Goal: Information Seeking & Learning: Learn about a topic

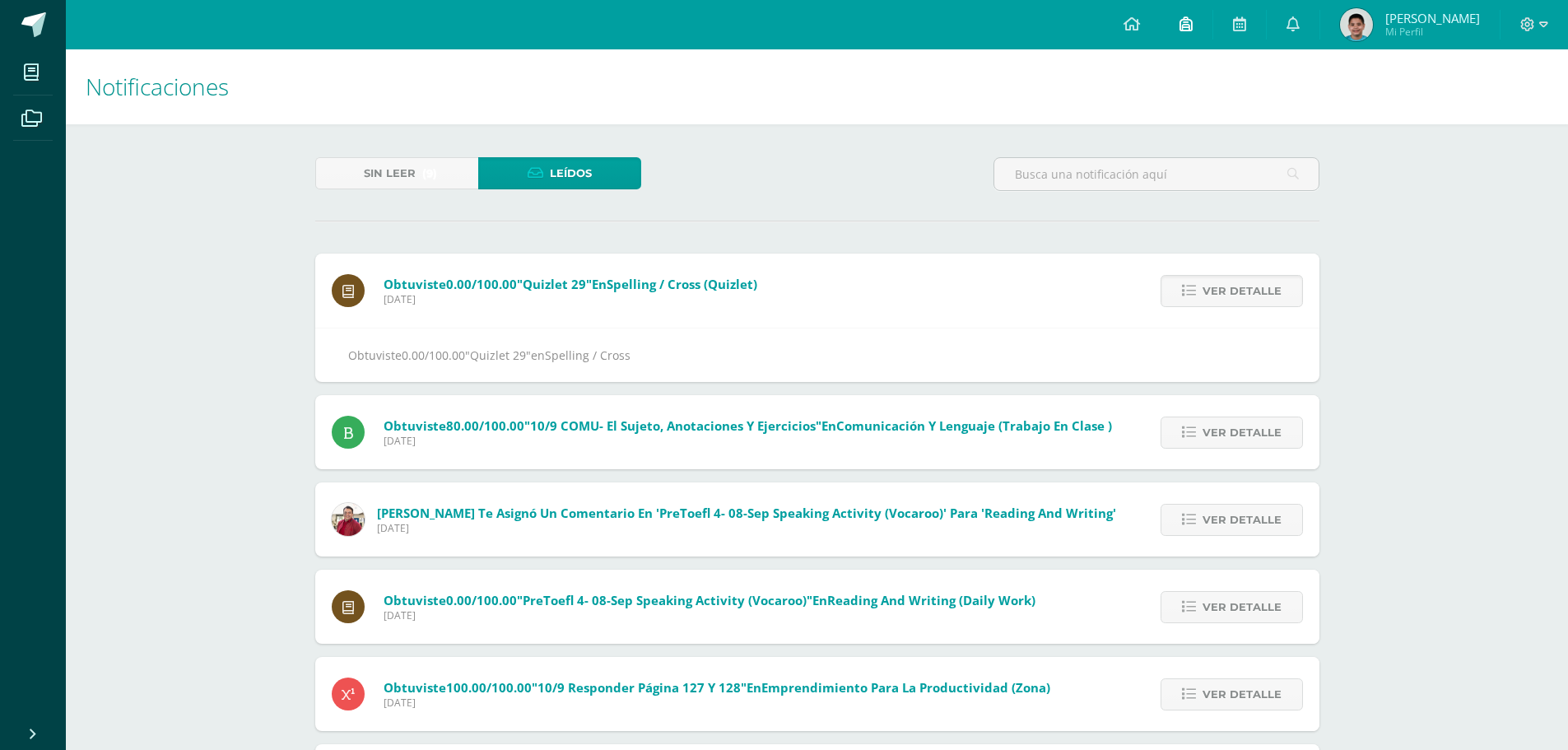
drag, startPoint x: 1262, startPoint y: 24, endPoint x: 1227, endPoint y: 13, distance: 36.7
click at [1246, 24] on icon at bounding box center [1240, 24] width 13 height 15
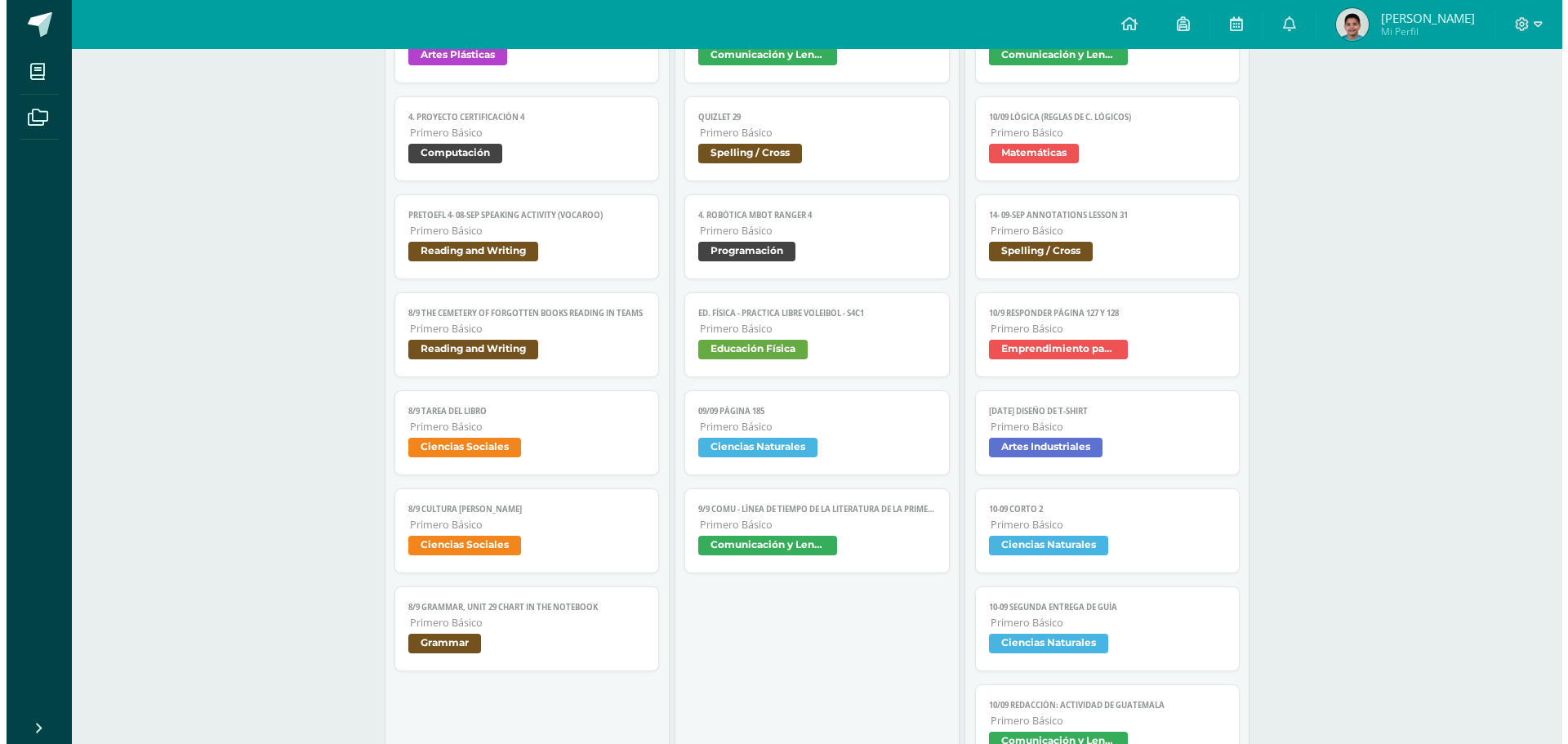
scroll to position [408, 0]
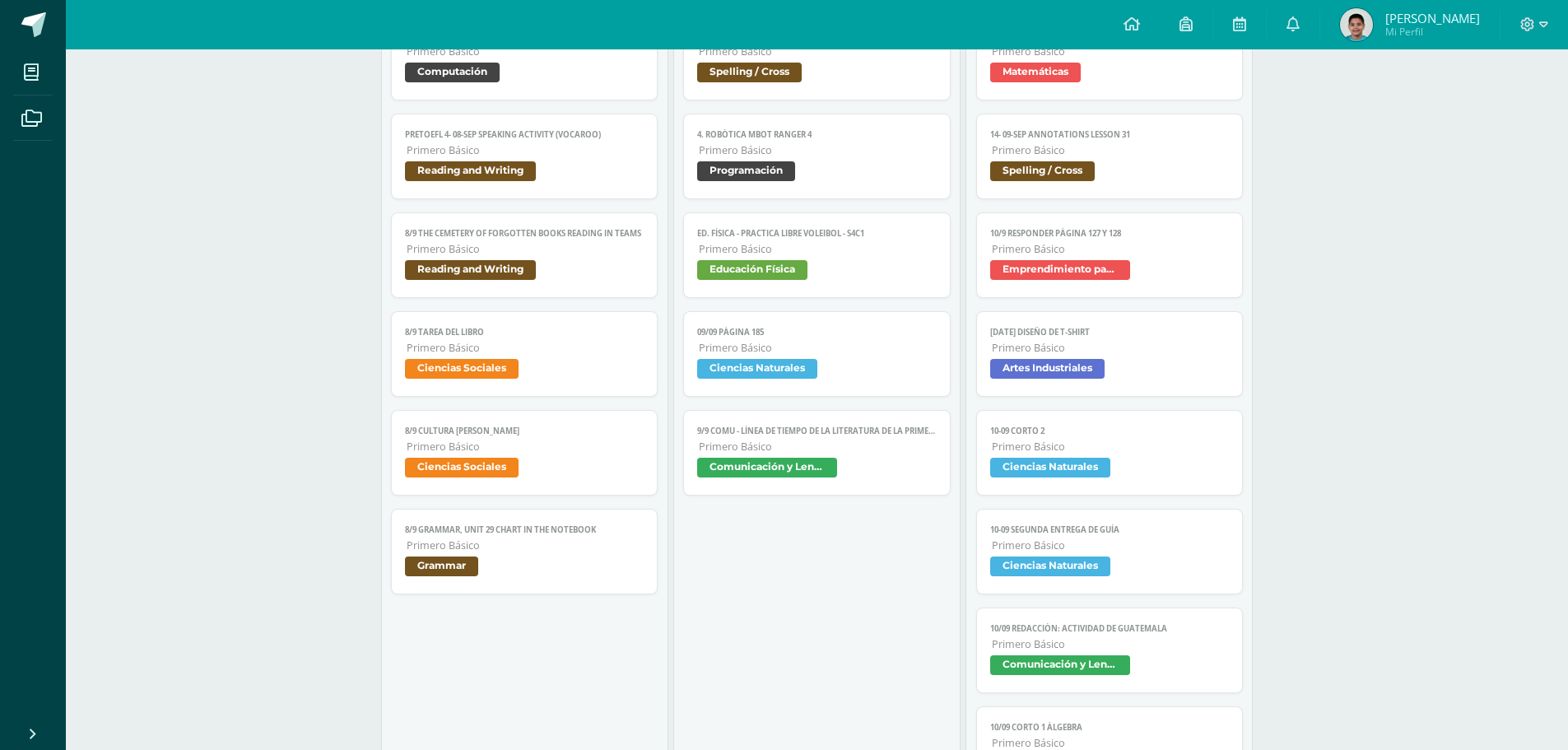
click at [565, 455] on link "8/9 Cultura de Paz Primero Básico Ciencias Sociales" at bounding box center [525, 452] width 268 height 86
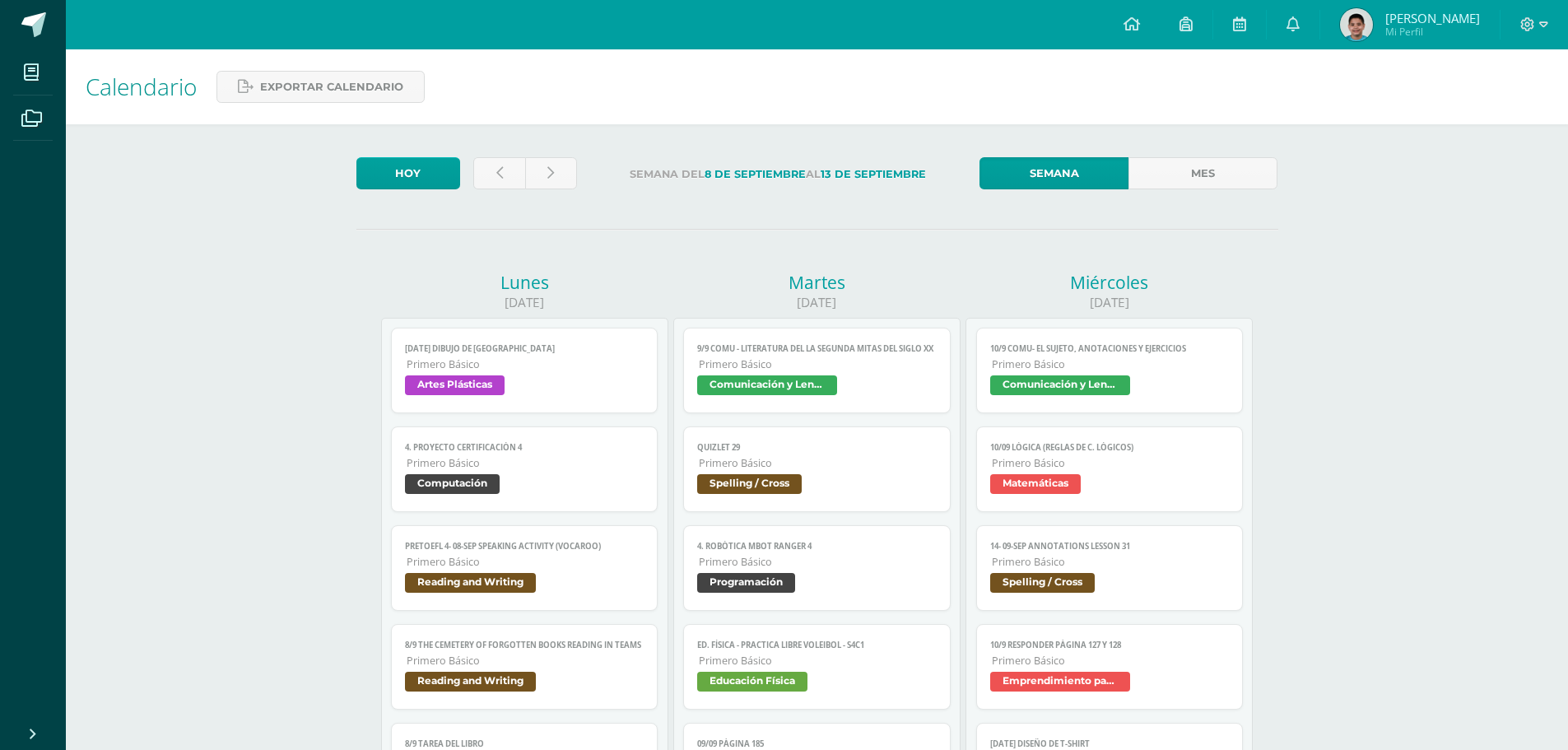
scroll to position [412, 0]
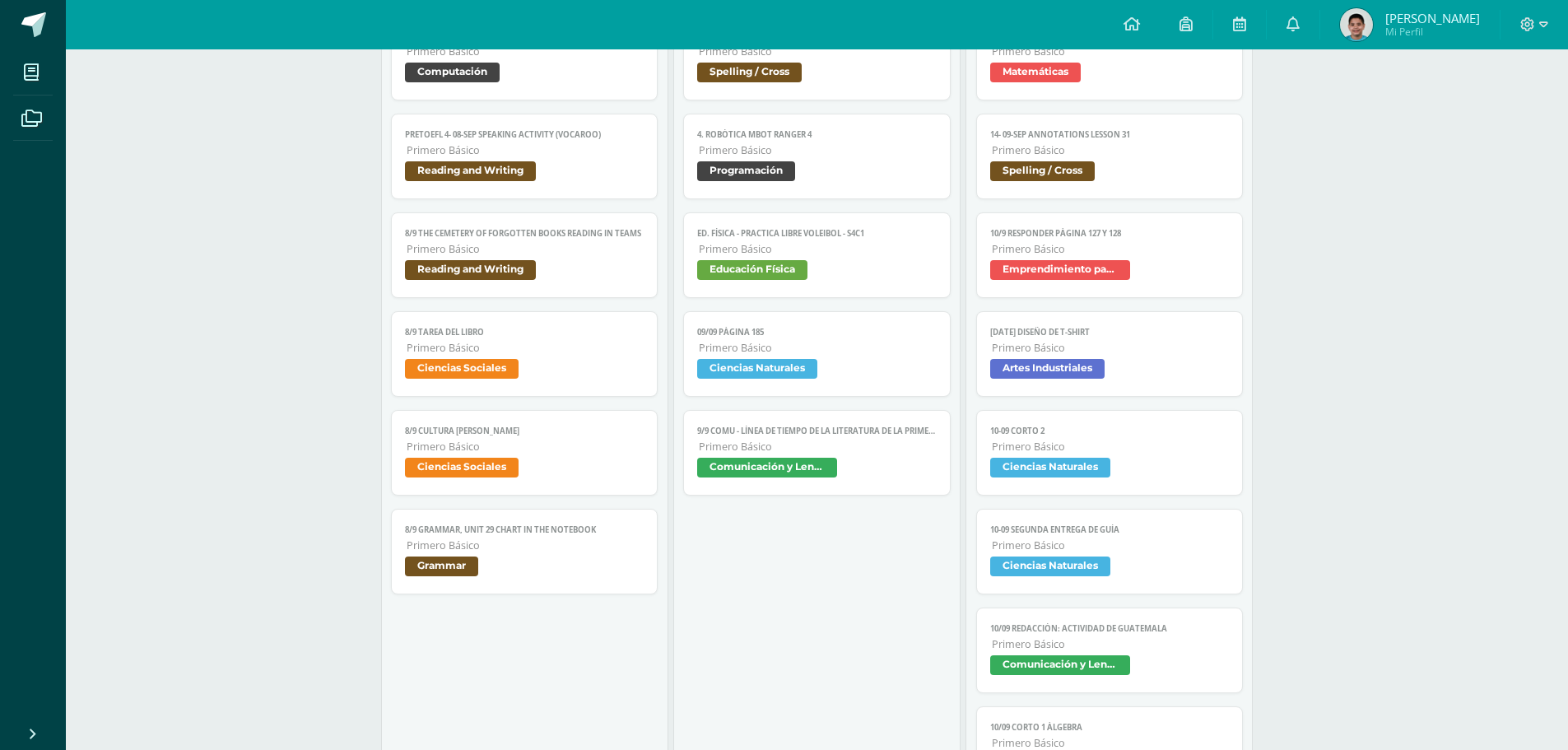
click at [599, 368] on span "Ciencias Sociales" at bounding box center [525, 371] width 239 height 24
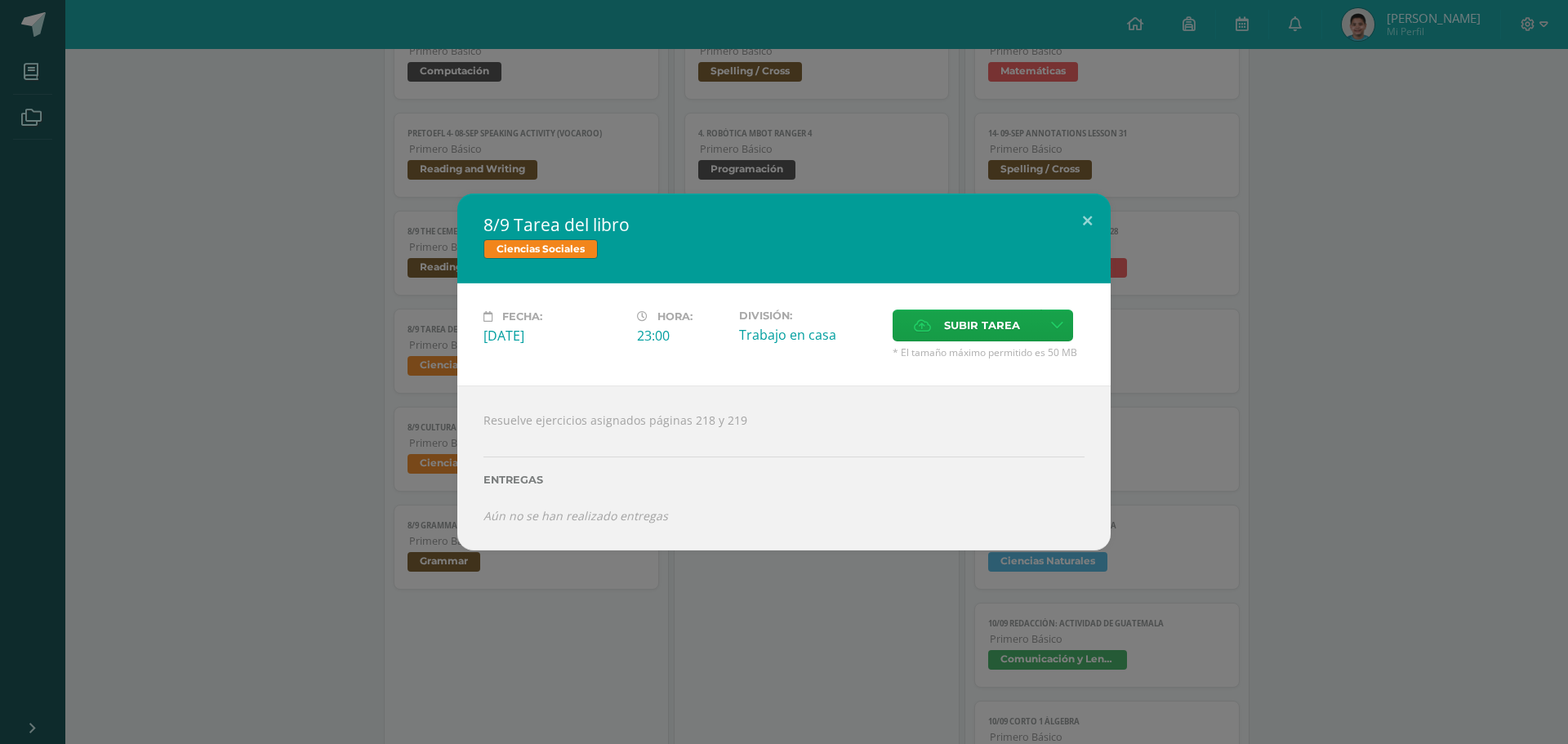
click at [611, 152] on div "8/9 Tarea del libro Ciencias Sociales Fecha: [DATE] Hora: 23:00 División: Traba…" at bounding box center [784, 372] width 1568 height 744
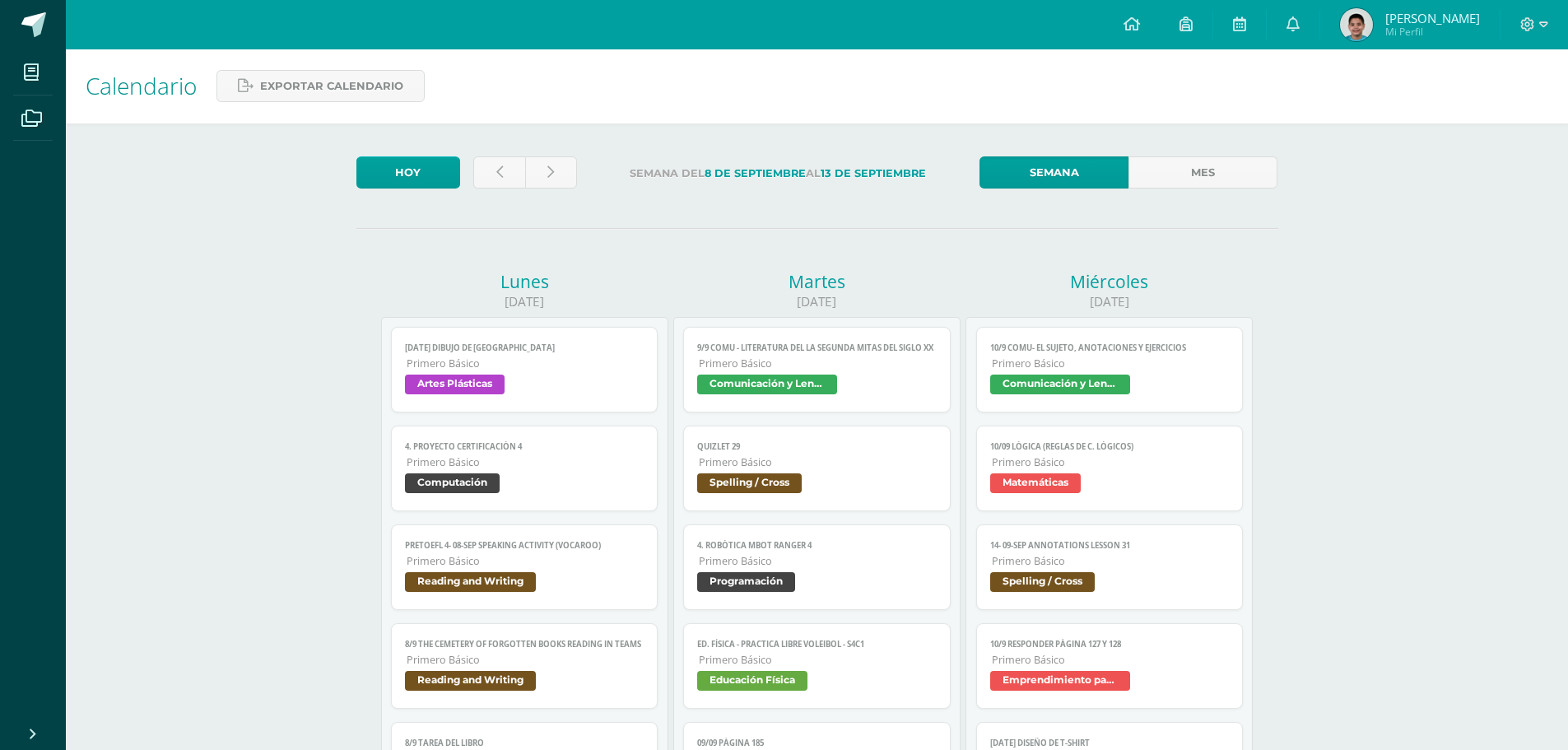
scroll to position [0, 0]
click at [515, 165] on link at bounding box center [499, 173] width 52 height 32
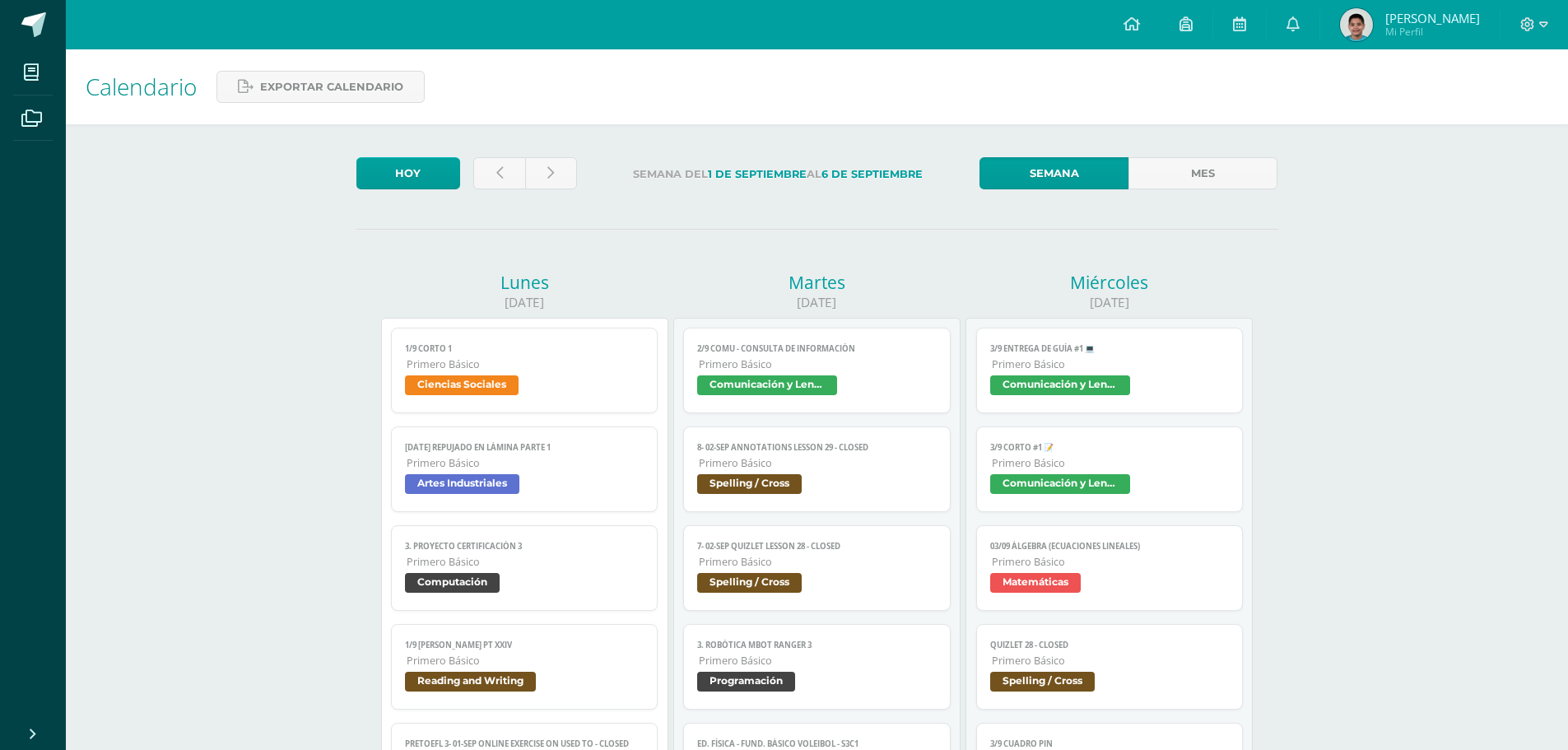
click at [1164, 362] on span "Primero Básico" at bounding box center [1111, 364] width 238 height 14
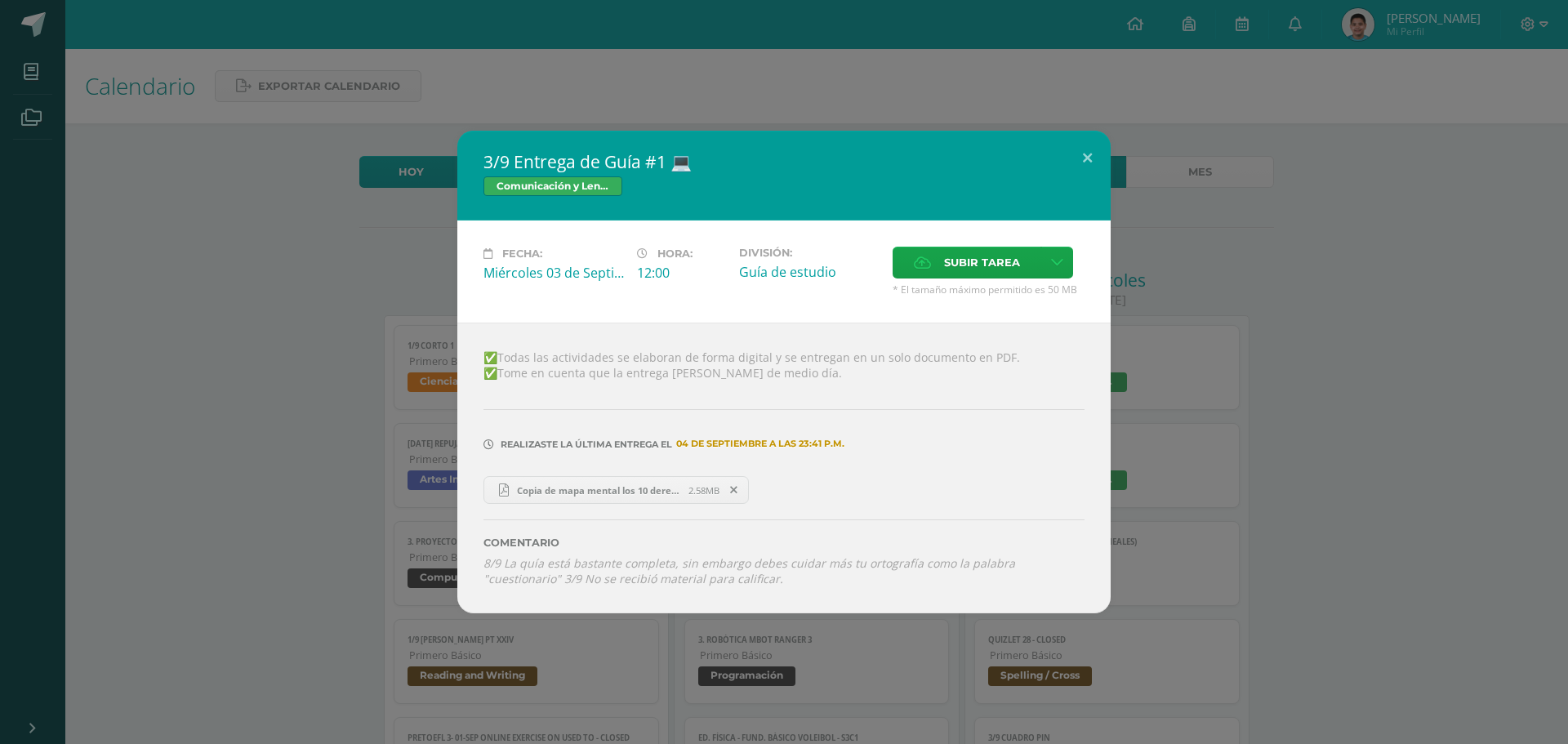
click at [709, 93] on div "3/9 Entrega de Guía #1 💻 Comunicación y Lenguaje Fecha: Miércoles 03 de Septiem…" at bounding box center [784, 372] width 1568 height 744
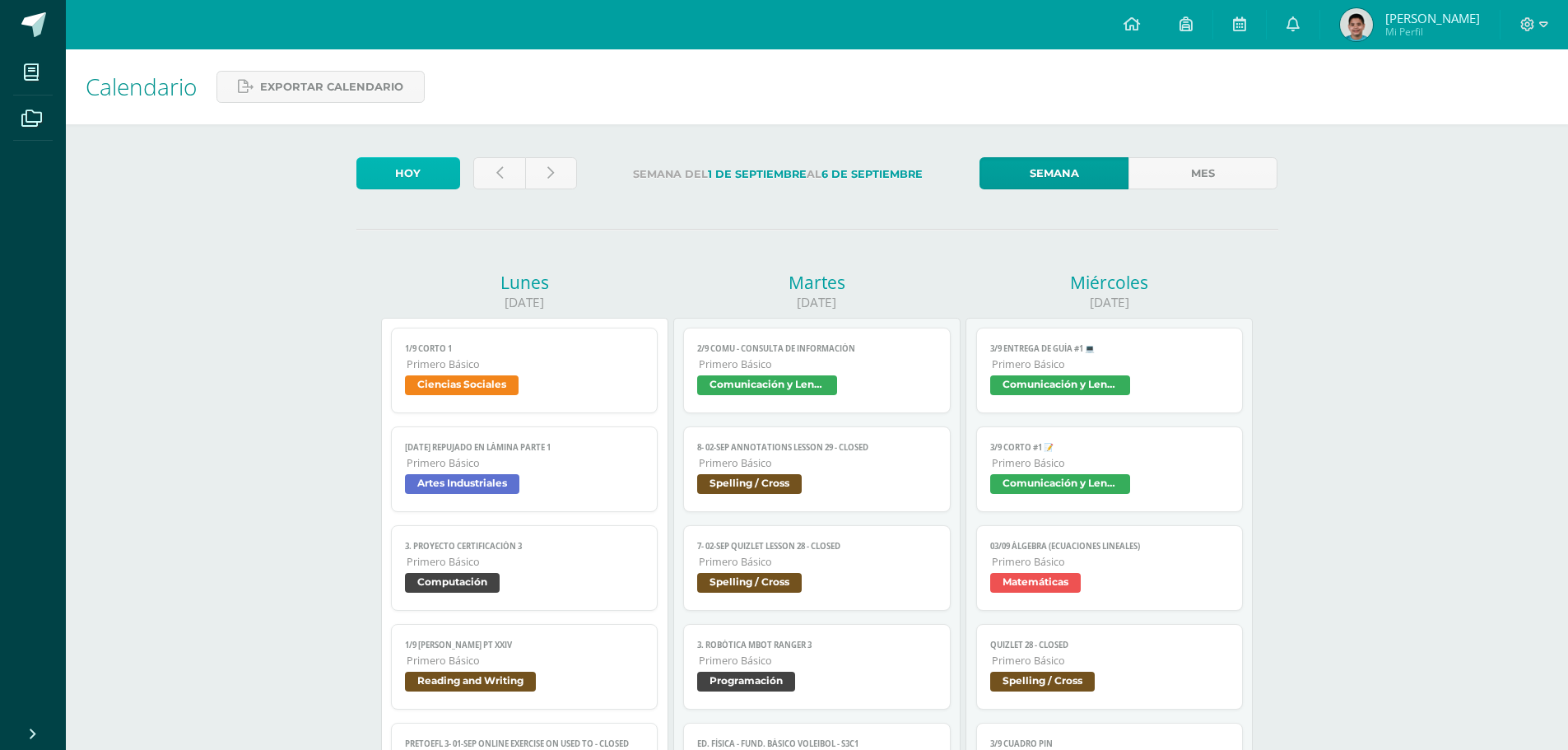
click at [426, 160] on link "Hoy" at bounding box center [408, 173] width 104 height 32
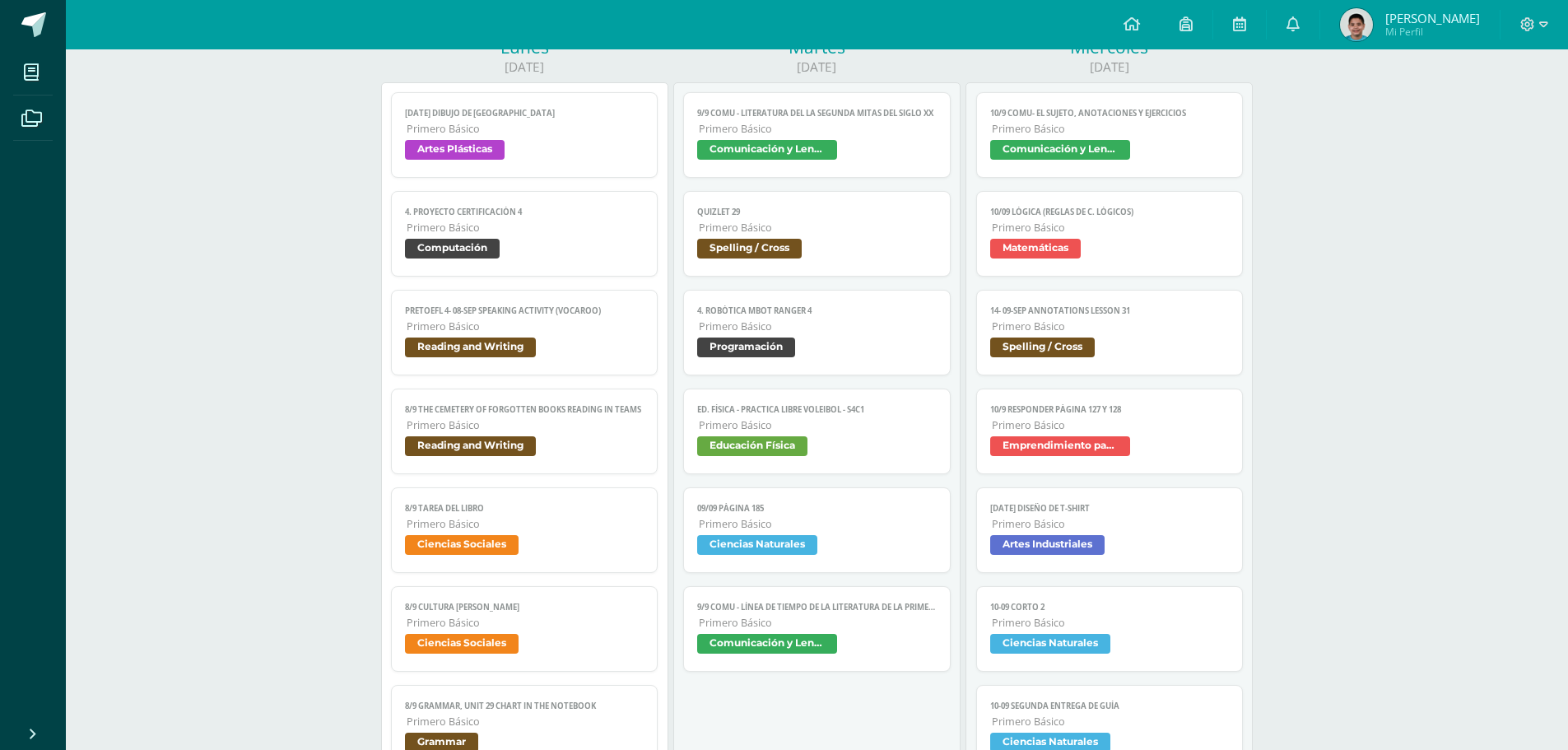
scroll to position [329, 0]
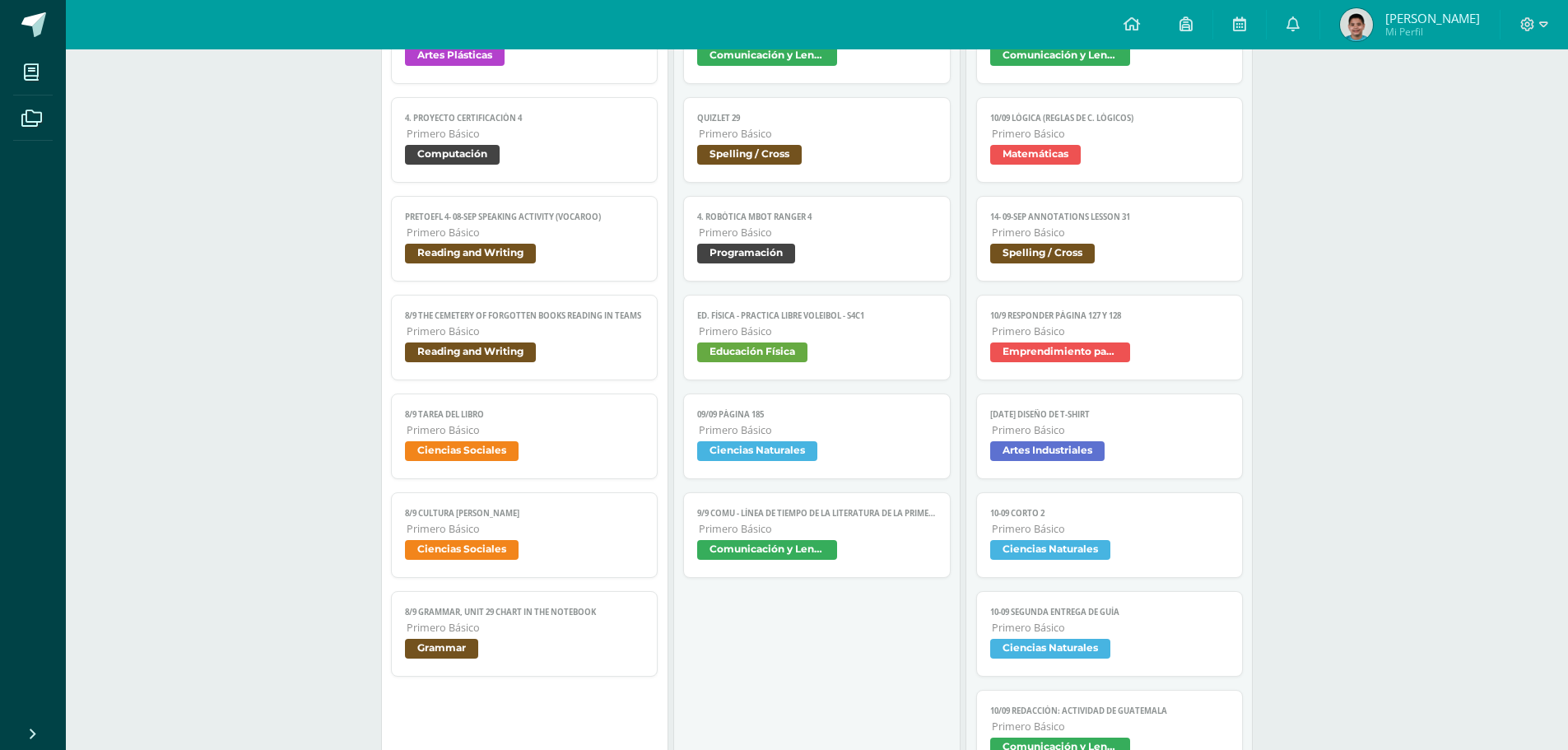
click at [505, 516] on span "8/9 Cultura [PERSON_NAME]" at bounding box center [525, 513] width 239 height 11
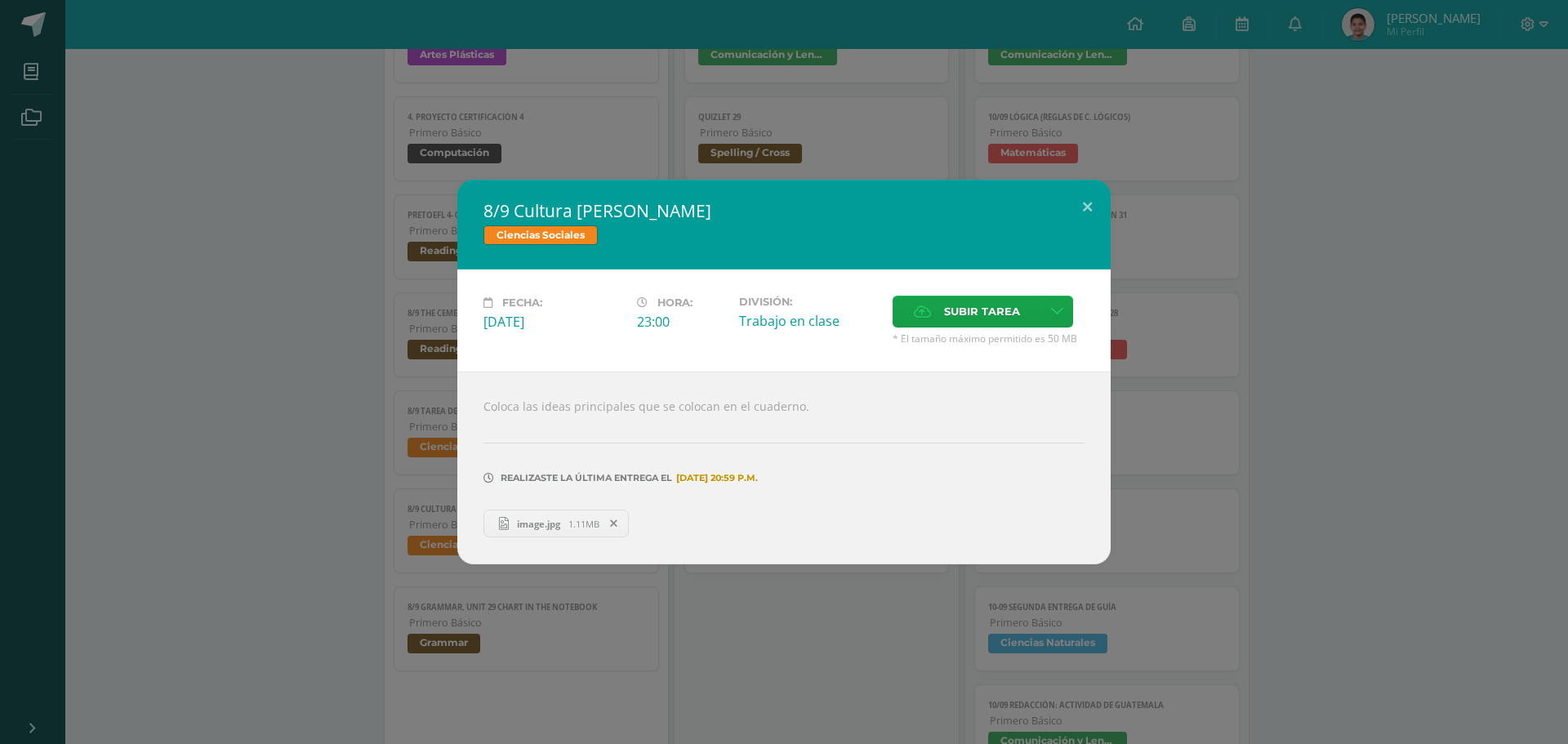
click at [349, 398] on div "8/9 Cultura de Paz Ciencias Sociales Fecha: Lunes 08 de Septiembre Hora: 23:00 …" at bounding box center [784, 372] width 1555 height 384
